Goal: Task Accomplishment & Management: Complete application form

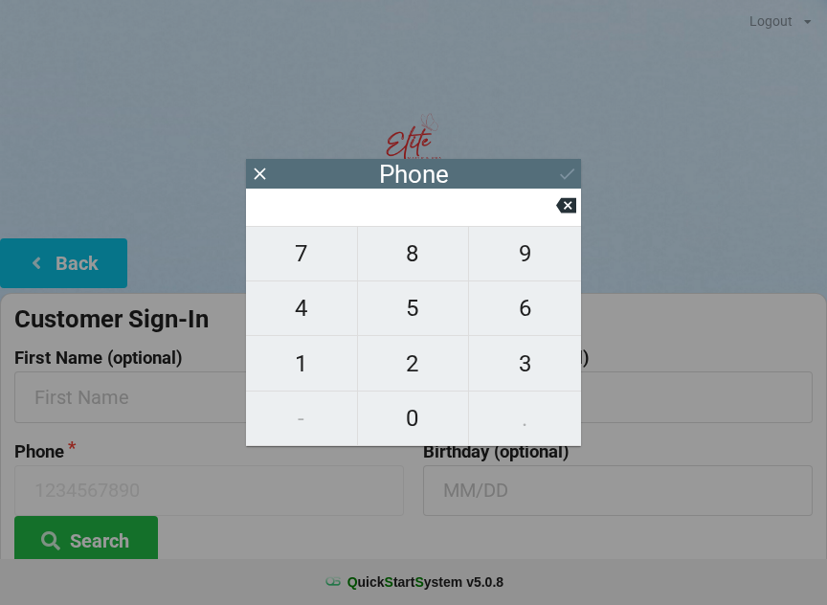
click at [404, 258] on span "8" at bounding box center [413, 254] width 111 height 40
type input "8"
click at [309, 355] on span "1" at bounding box center [301, 364] width 111 height 40
type input "81"
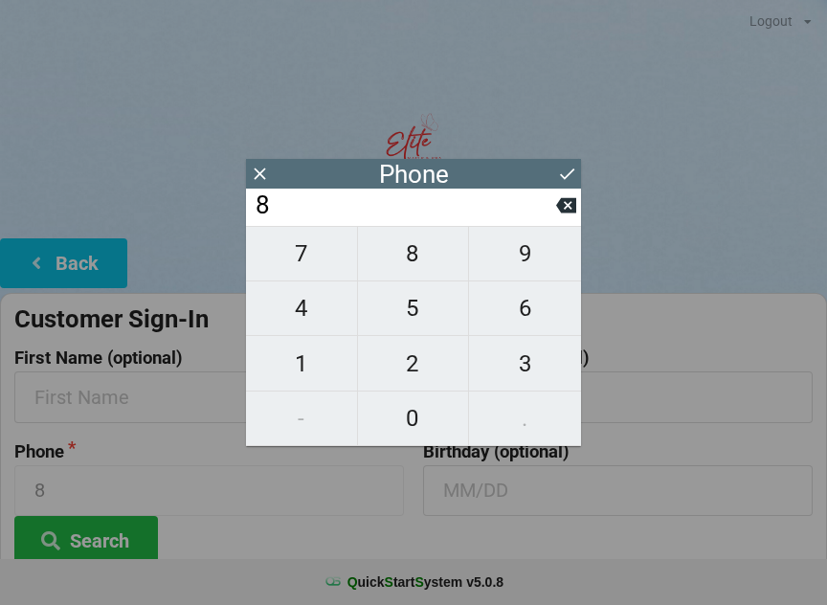
type input "81"
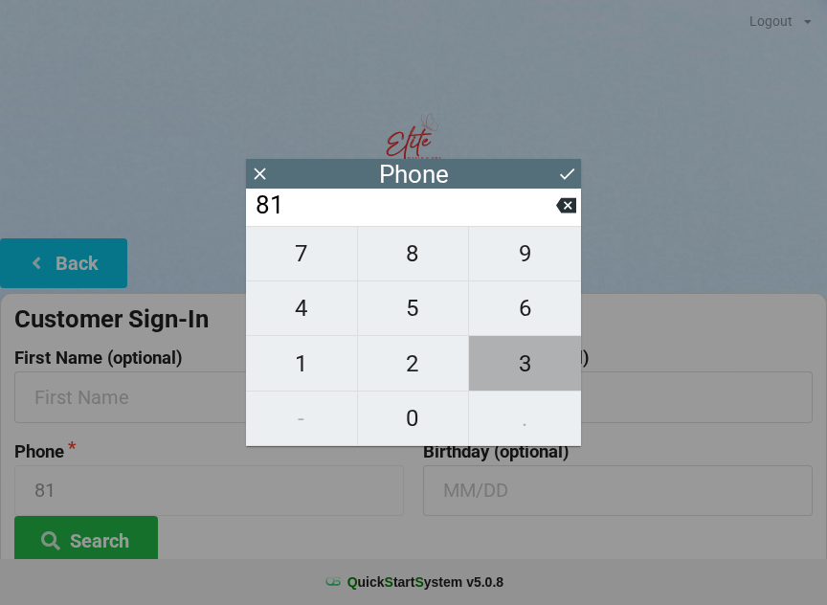
click at [556, 370] on span "3" at bounding box center [525, 364] width 112 height 40
type input "813"
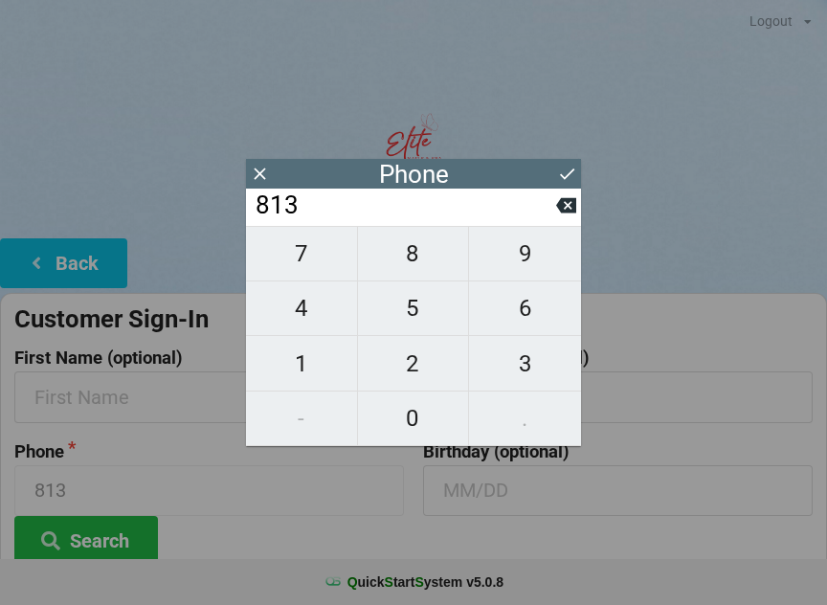
click at [328, 311] on span "4" at bounding box center [301, 308] width 111 height 40
type input "8134"
click at [325, 303] on span "4" at bounding box center [301, 308] width 111 height 40
type input "81344"
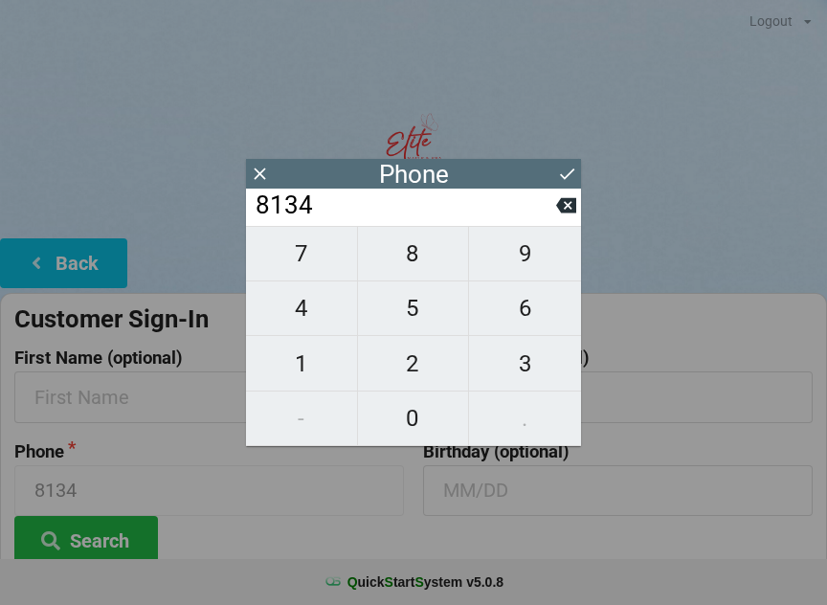
type input "81344"
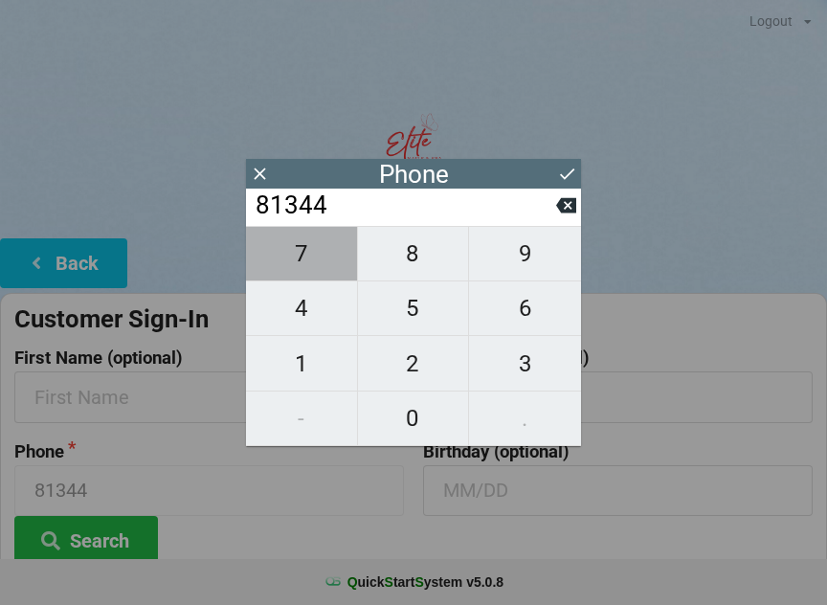
click at [327, 261] on span "7" at bounding box center [301, 254] width 111 height 40
type input "813447"
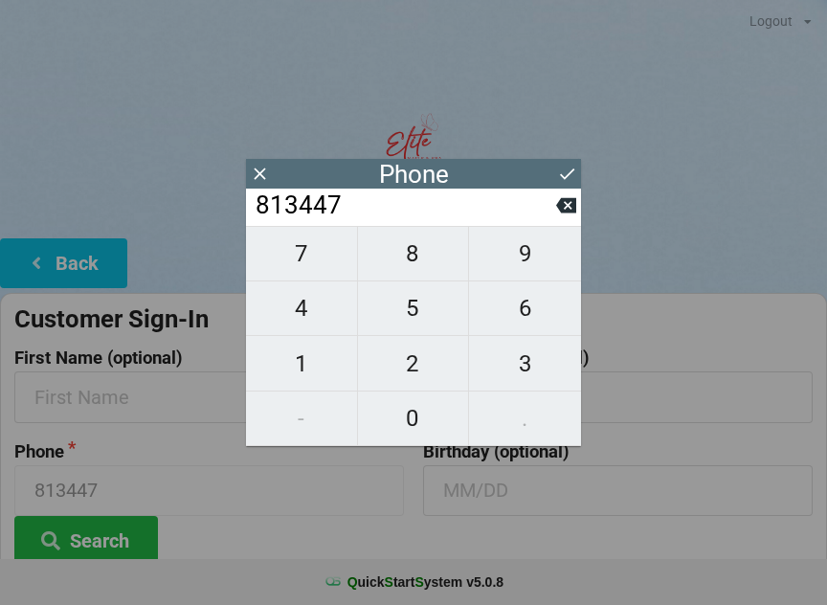
click at [427, 363] on span "2" at bounding box center [413, 364] width 111 height 40
type input "8134472"
click at [540, 249] on span "9" at bounding box center [525, 254] width 112 height 40
type input "81344729"
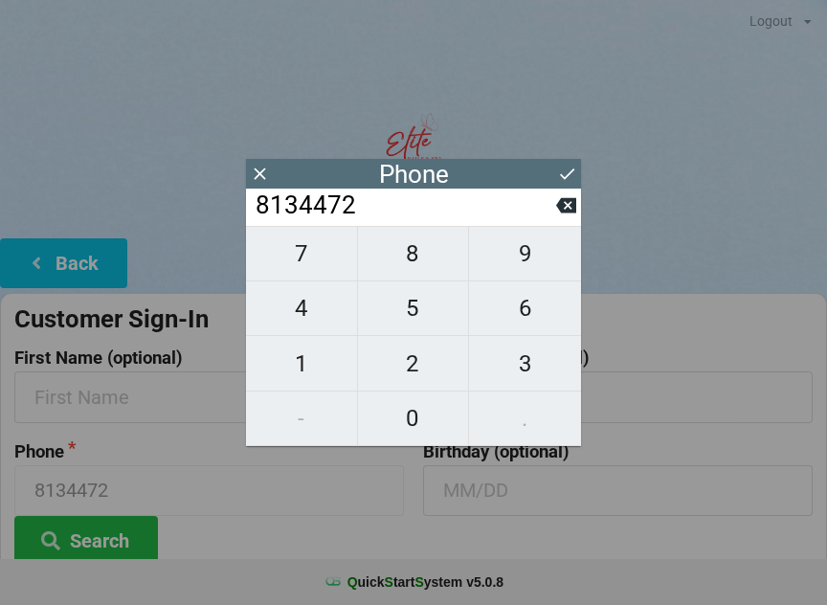
type input "81344729"
click at [325, 360] on span "1" at bounding box center [301, 364] width 111 height 40
type input "813447291"
click at [321, 248] on span "7" at bounding box center [301, 254] width 111 height 40
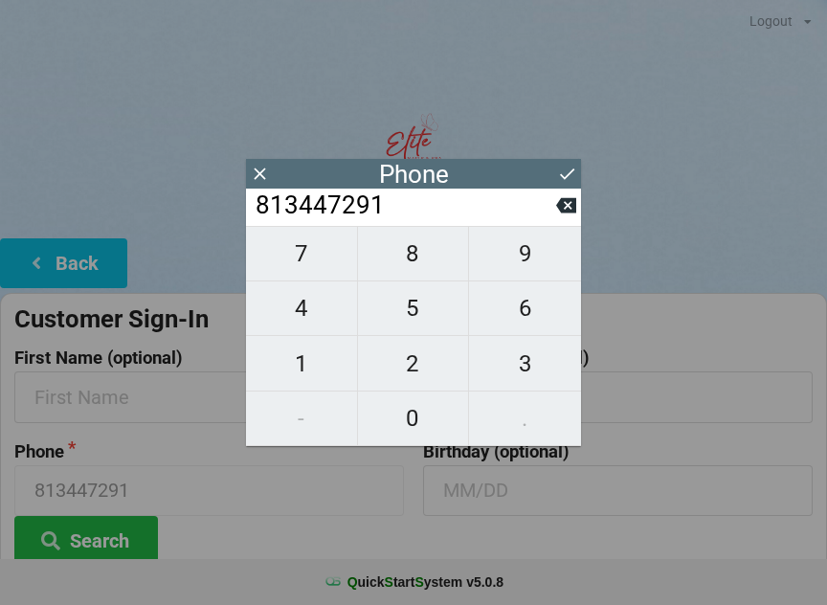
type input "8134472917"
click at [684, 420] on input "text" at bounding box center [618, 397] width 390 height 51
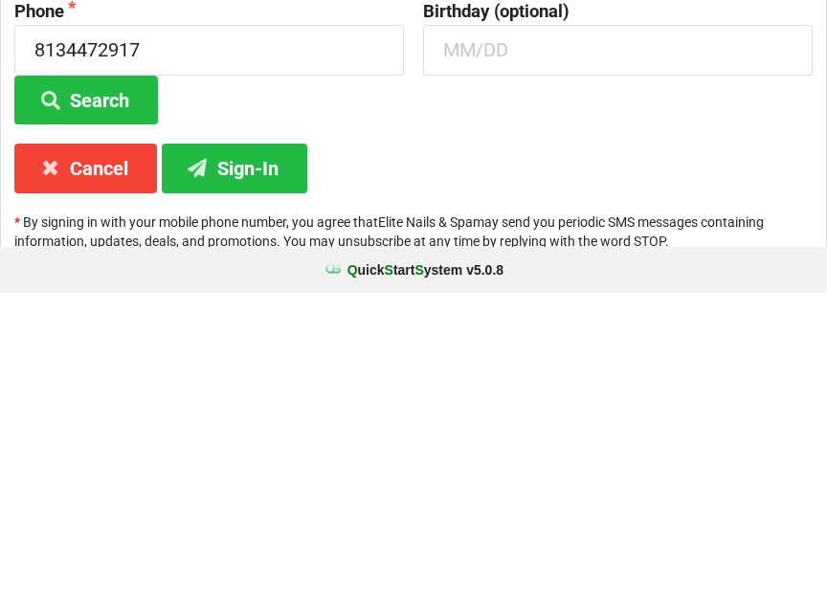
scroll to position [143, 0]
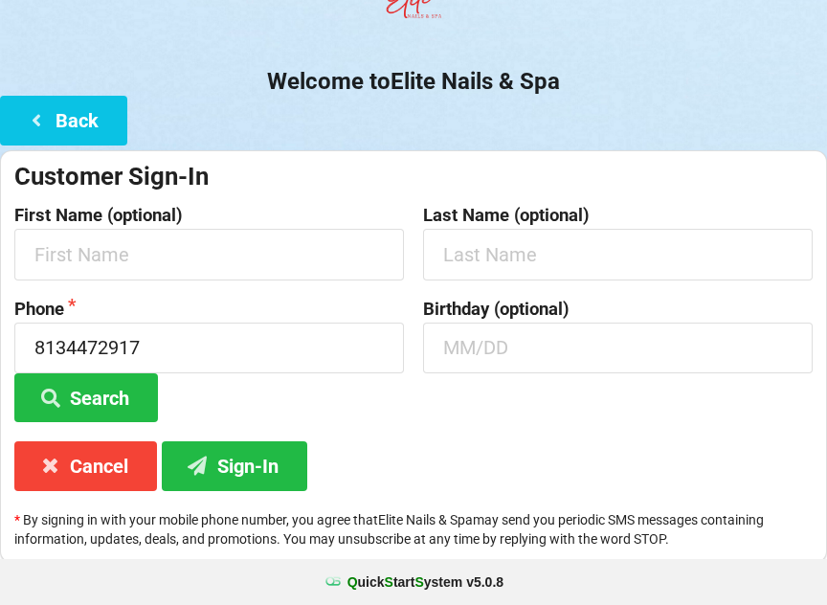
click at [282, 456] on button "Sign-In" at bounding box center [235, 465] width 146 height 49
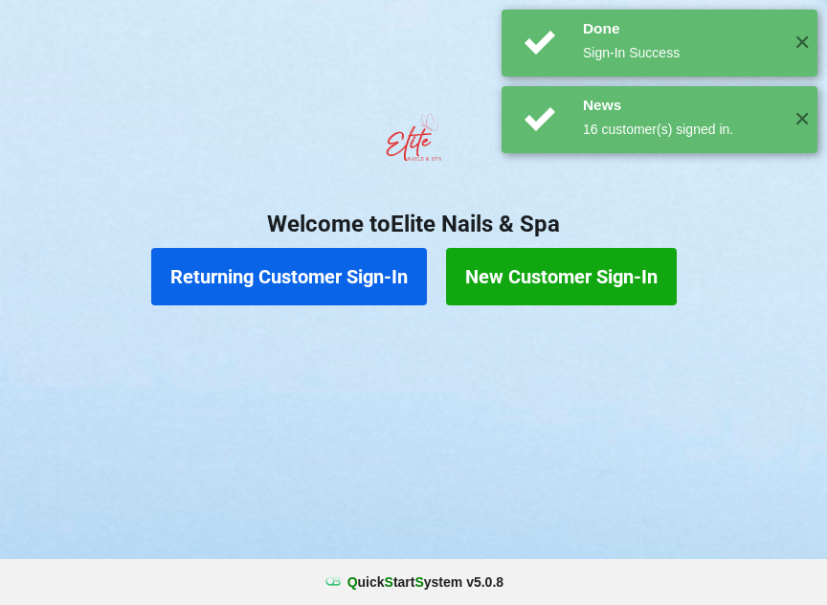
scroll to position [0, 0]
